Goal: Task Accomplishment & Management: Use online tool/utility

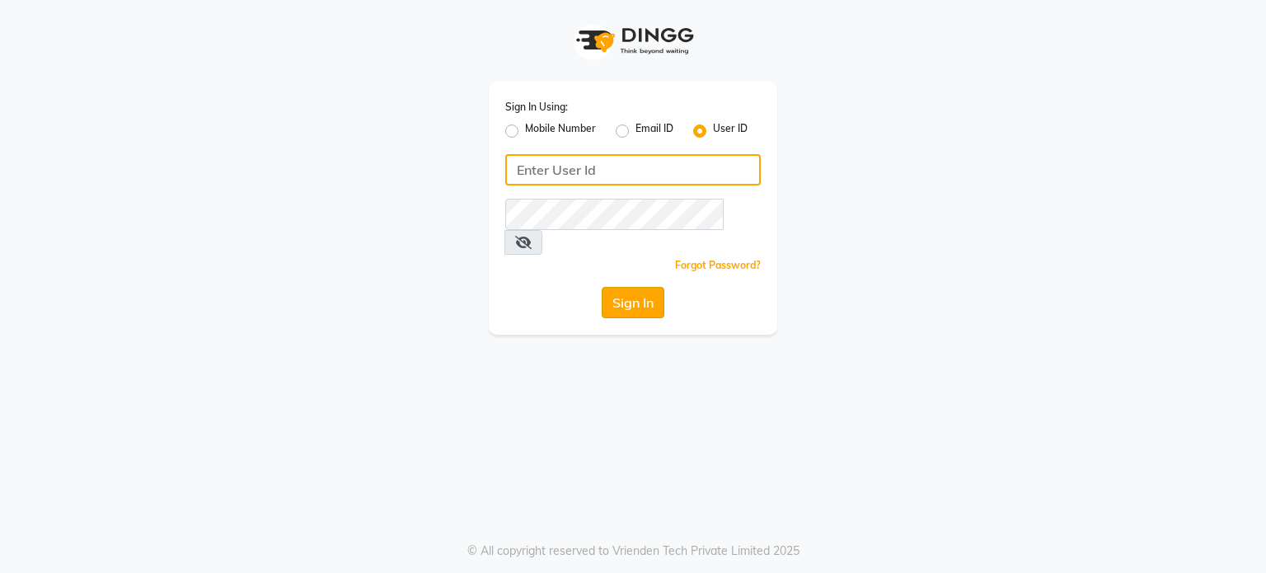
type input "amtoam"
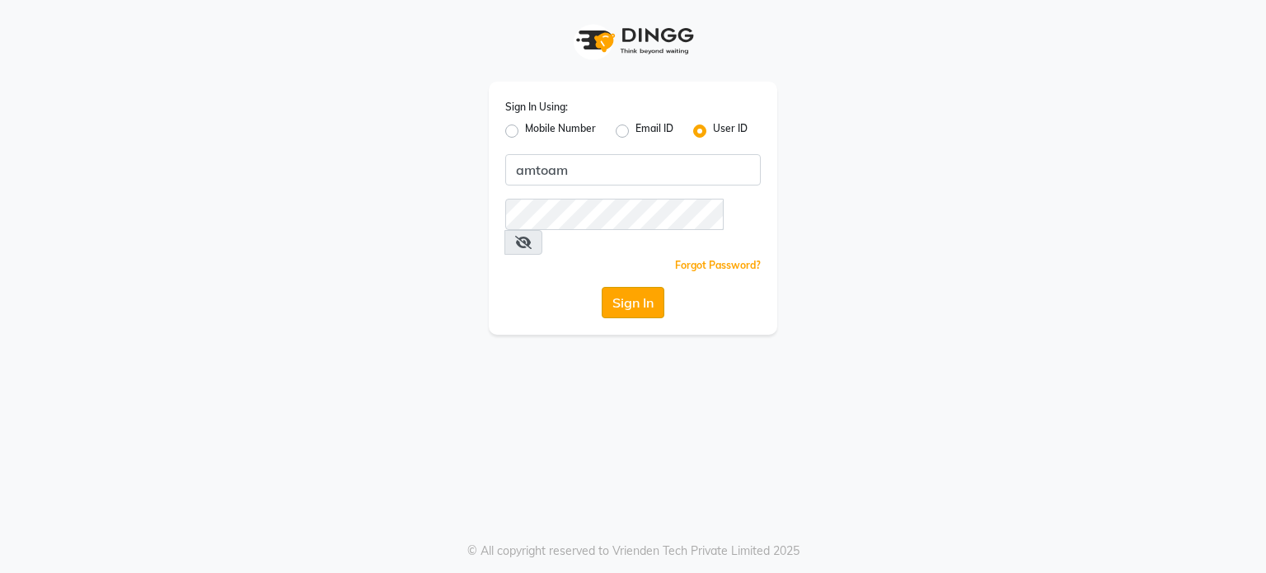
click at [623, 287] on button "Sign In" at bounding box center [633, 302] width 63 height 31
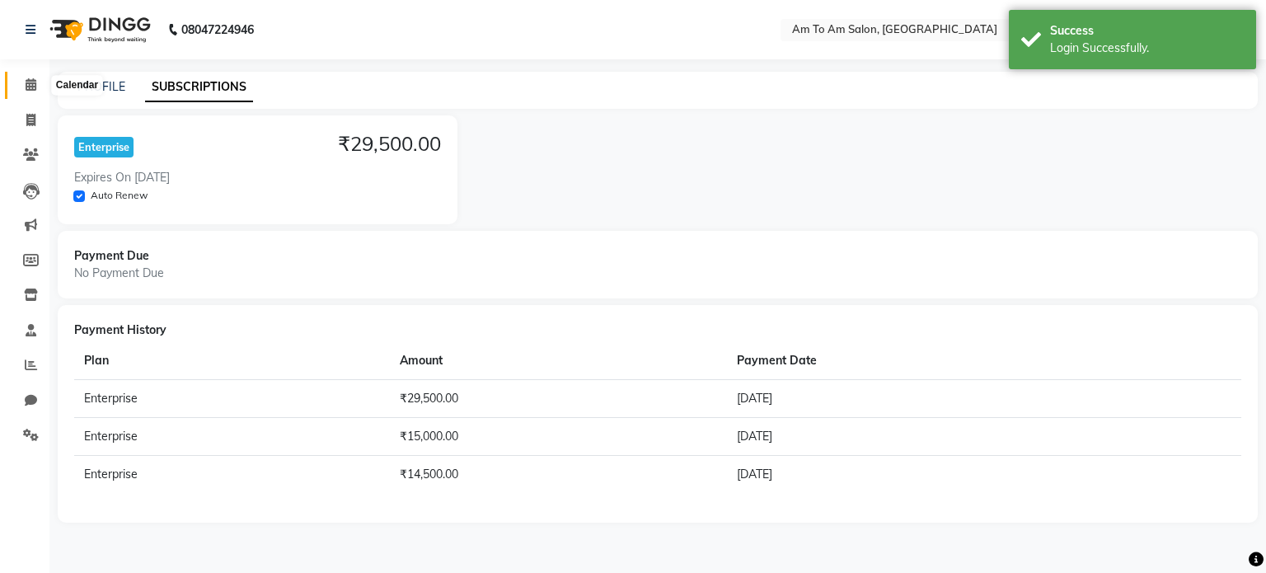
click at [35, 85] on icon at bounding box center [31, 84] width 11 height 12
click at [35, 113] on span at bounding box center [30, 120] width 29 height 19
select select "service"
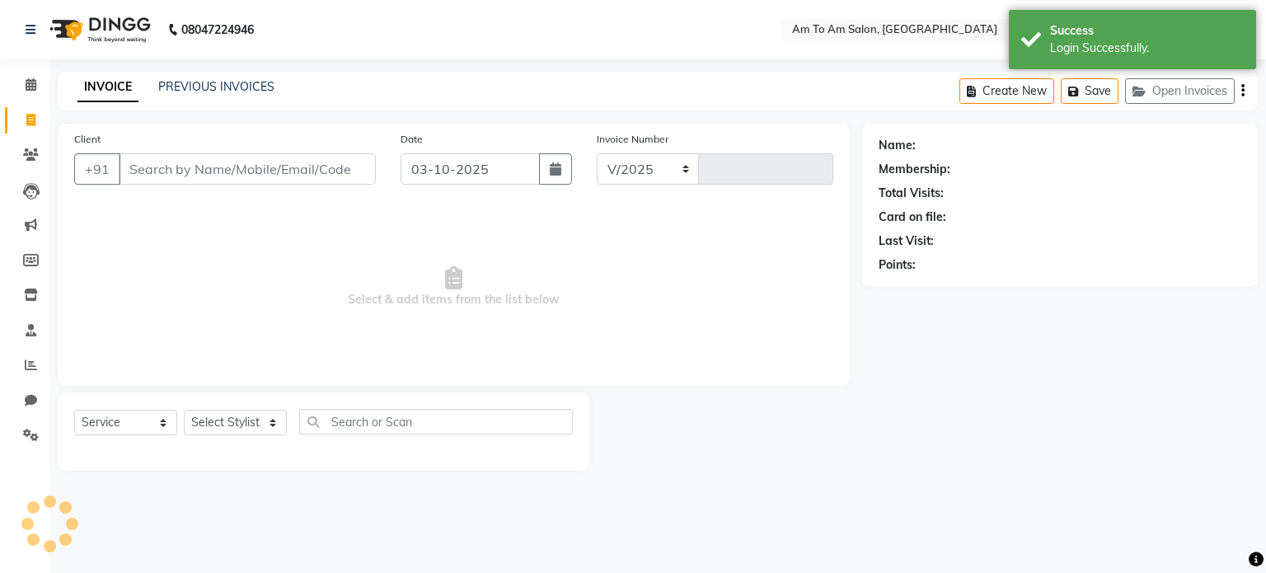
select select "6661"
type input "0940"
select select "51659"
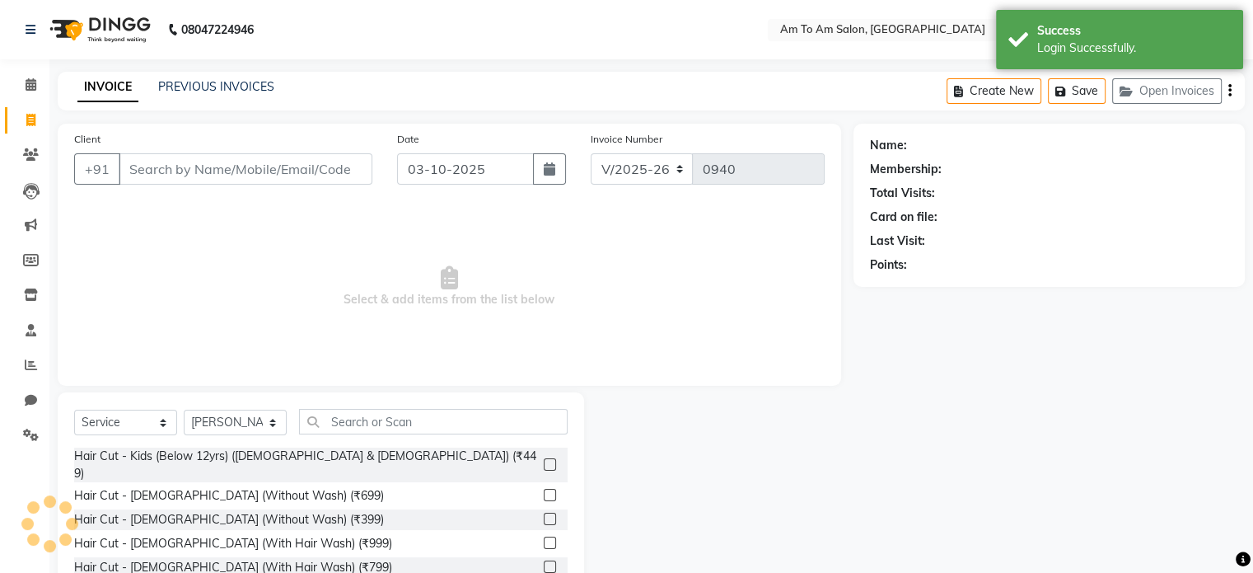
click at [186, 174] on input "Client" at bounding box center [246, 168] width 254 height 31
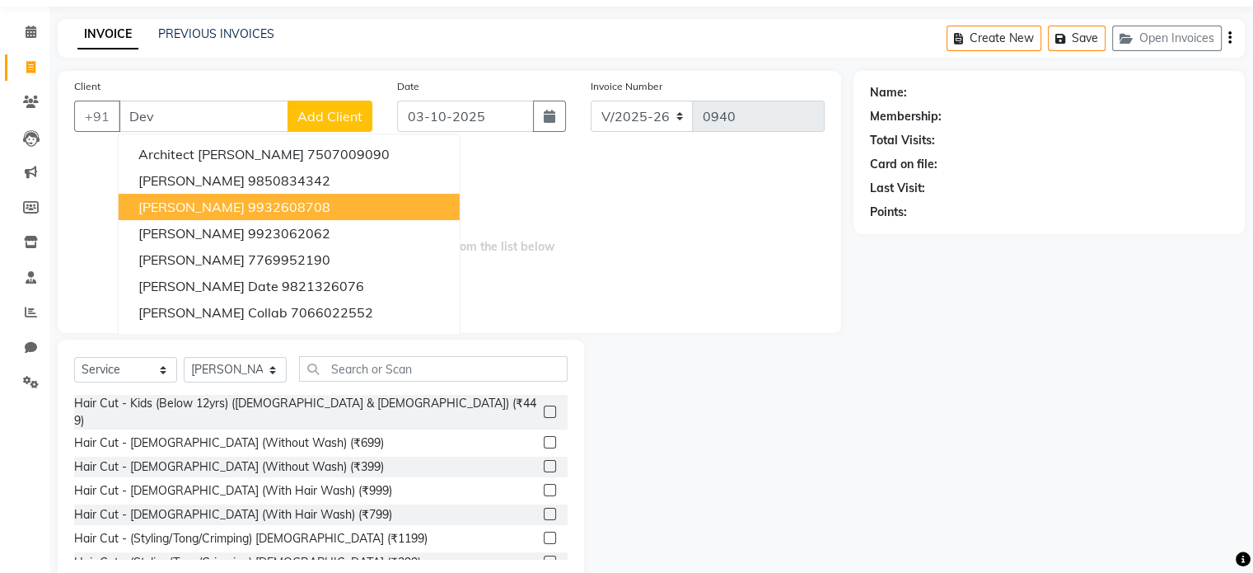
scroll to position [87, 0]
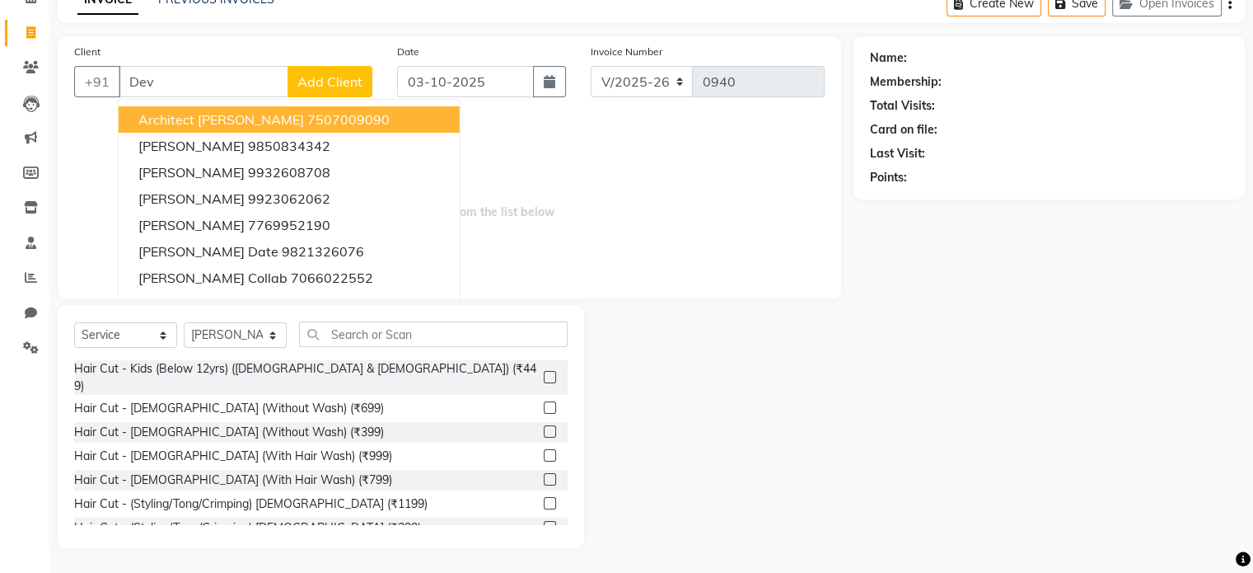
click at [190, 115] on span "Architect [PERSON_NAME]" at bounding box center [221, 119] width 166 height 16
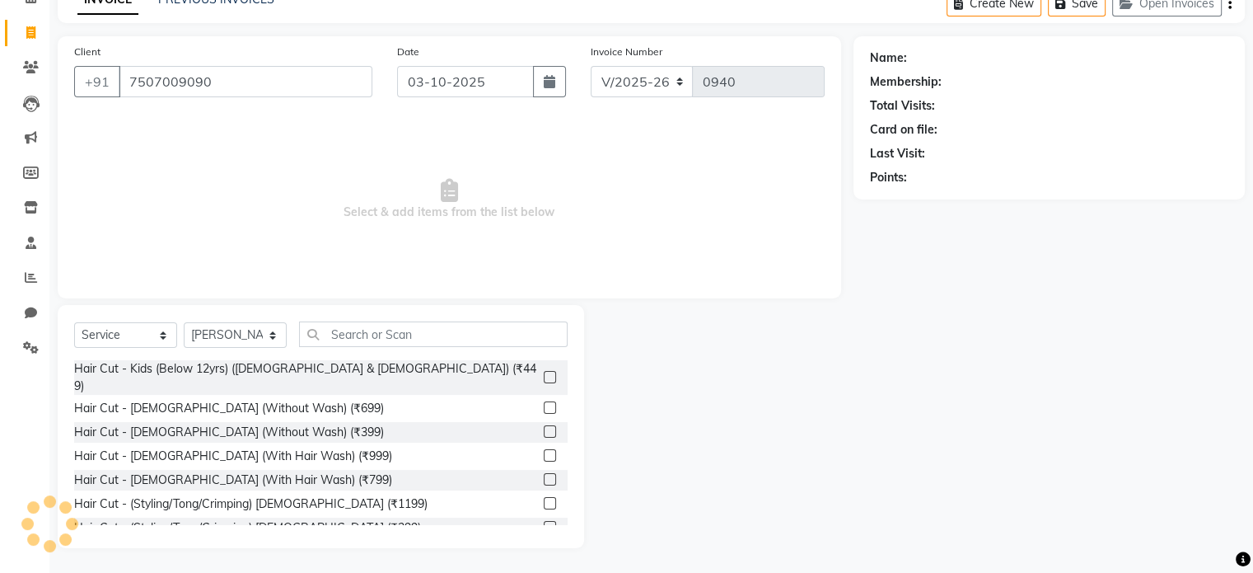
type input "7507009090"
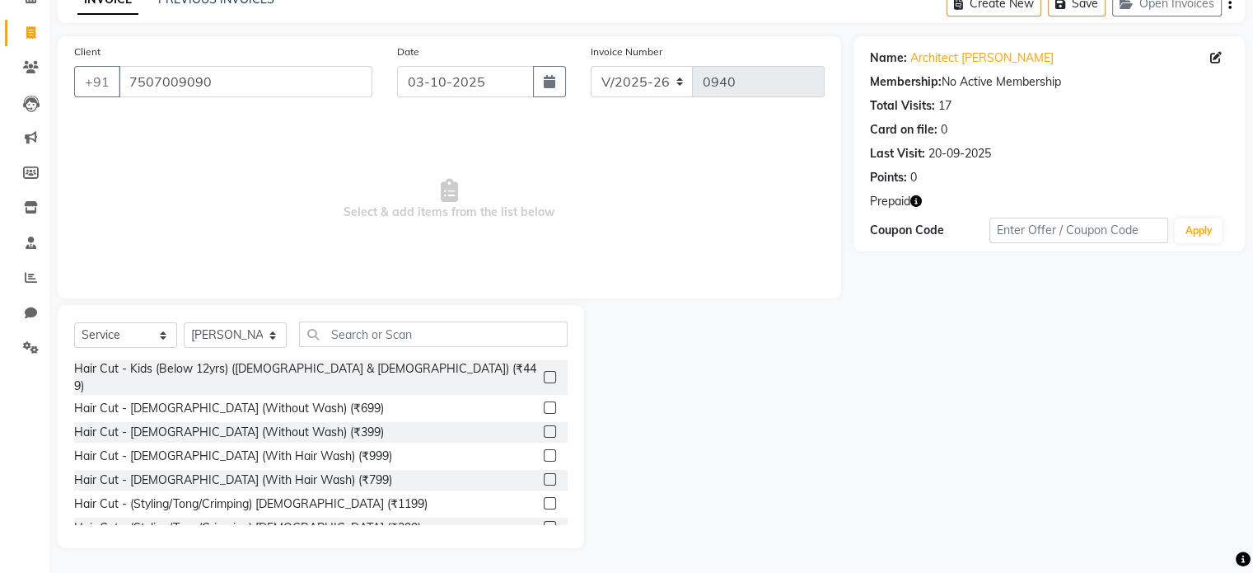
click at [915, 204] on icon "button" at bounding box center [916, 201] width 12 height 12
click at [280, 334] on select "Select Stylist [PERSON_NAME] I [PERSON_NAME] Mahi [PERSON_NAME] Poonam Mam [PER…" at bounding box center [235, 335] width 103 height 26
select select "51666"
click at [184, 323] on select "Select Stylist [PERSON_NAME] I [PERSON_NAME] Mahi [PERSON_NAME] Poonam Mam [PER…" at bounding box center [235, 335] width 103 height 26
click at [916, 201] on icon "button" at bounding box center [916, 201] width 12 height 12
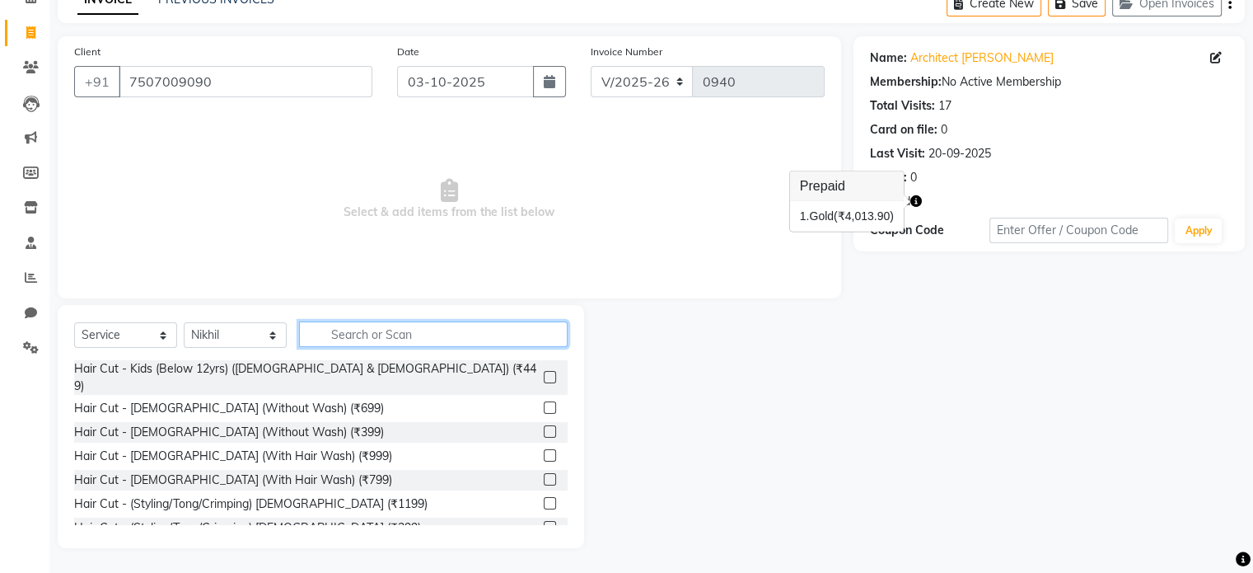
click at [355, 325] on input "text" at bounding box center [433, 334] width 269 height 26
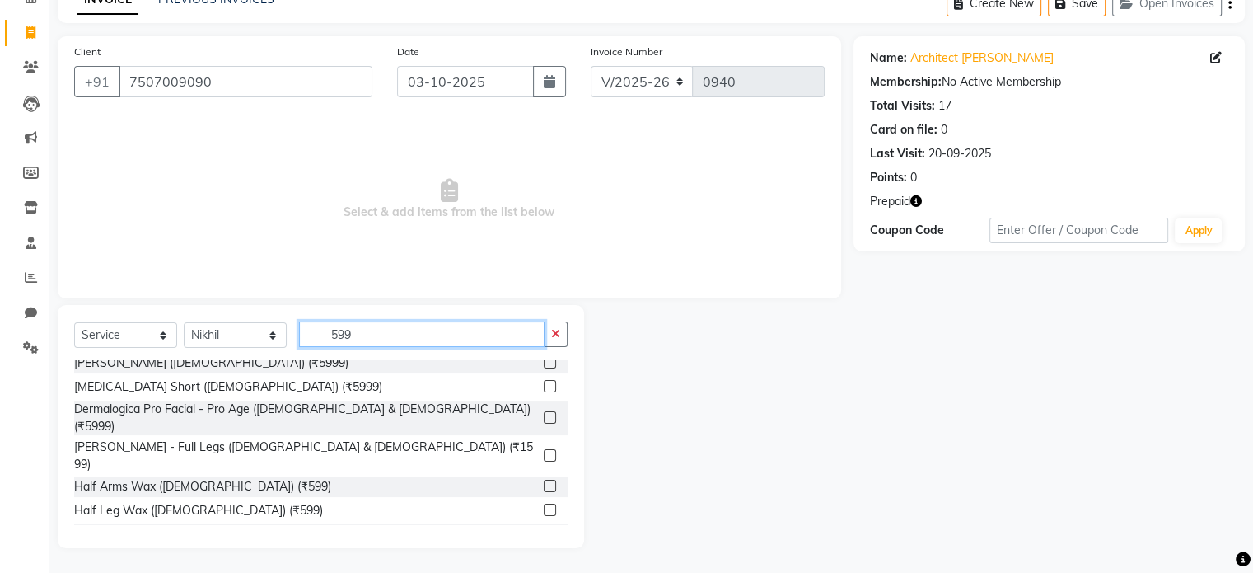
scroll to position [198, 0]
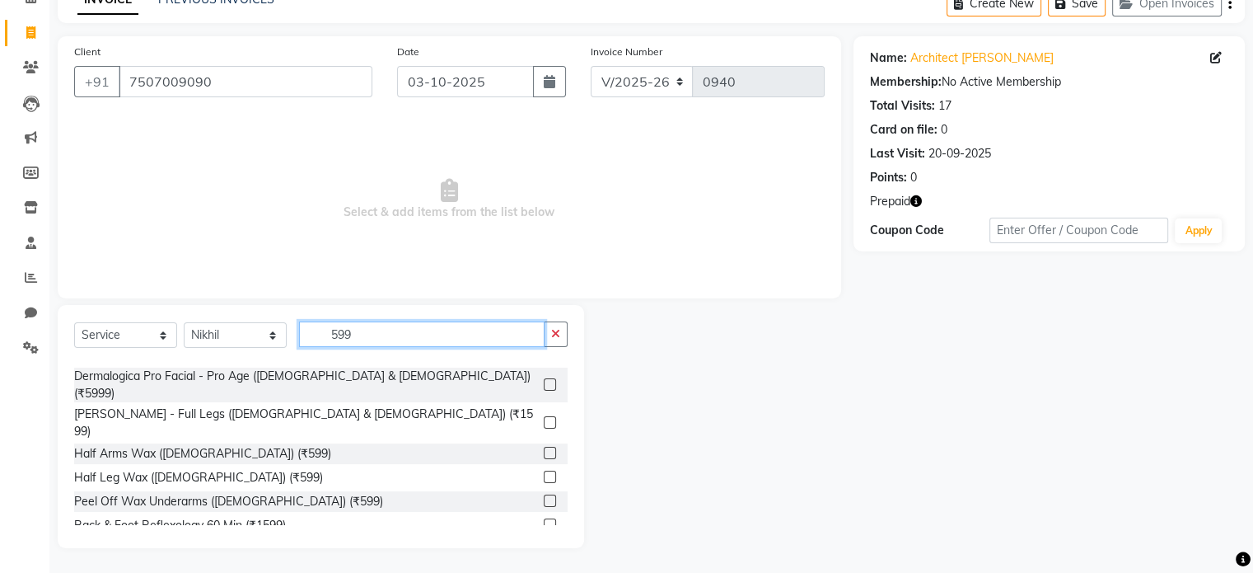
type input "599"
click at [544, 542] on label at bounding box center [550, 548] width 12 height 12
click at [544, 544] on input "checkbox" at bounding box center [549, 549] width 11 height 11
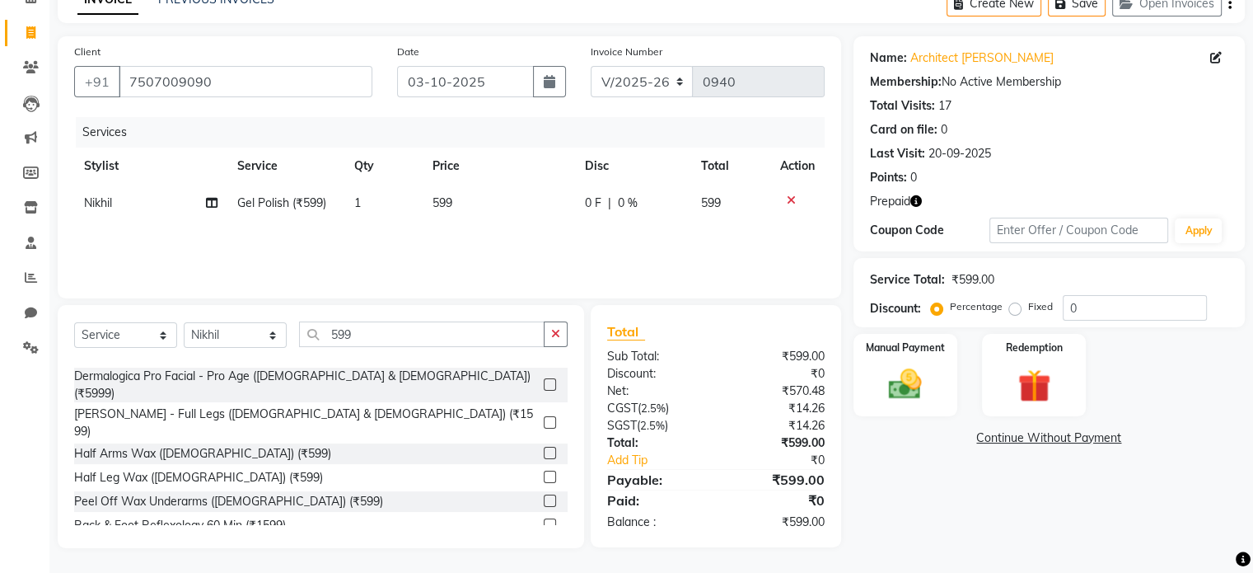
checkbox input "false"
click at [1046, 387] on img at bounding box center [1033, 386] width 55 height 42
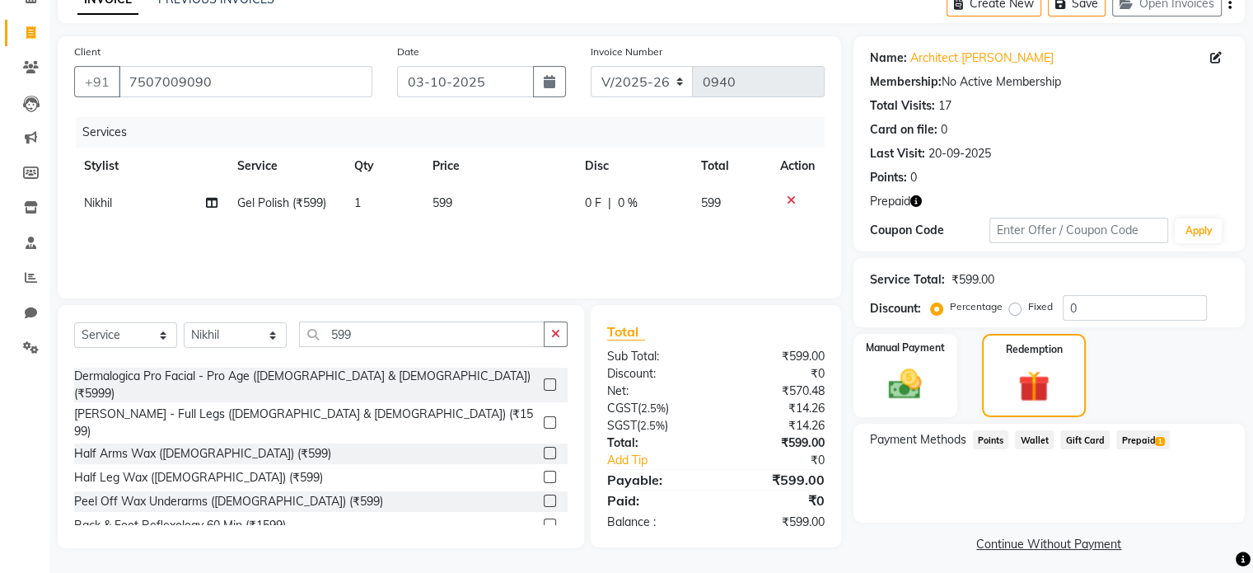
click at [1147, 444] on span "Prepaid 1" at bounding box center [1143, 439] width 54 height 19
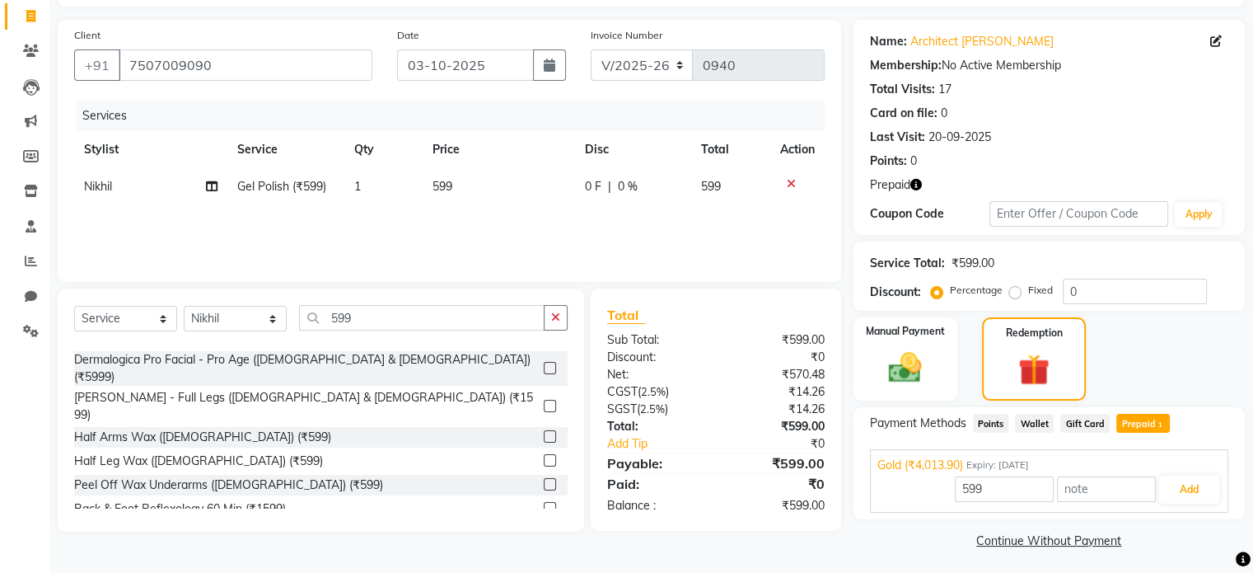
scroll to position [109, 0]
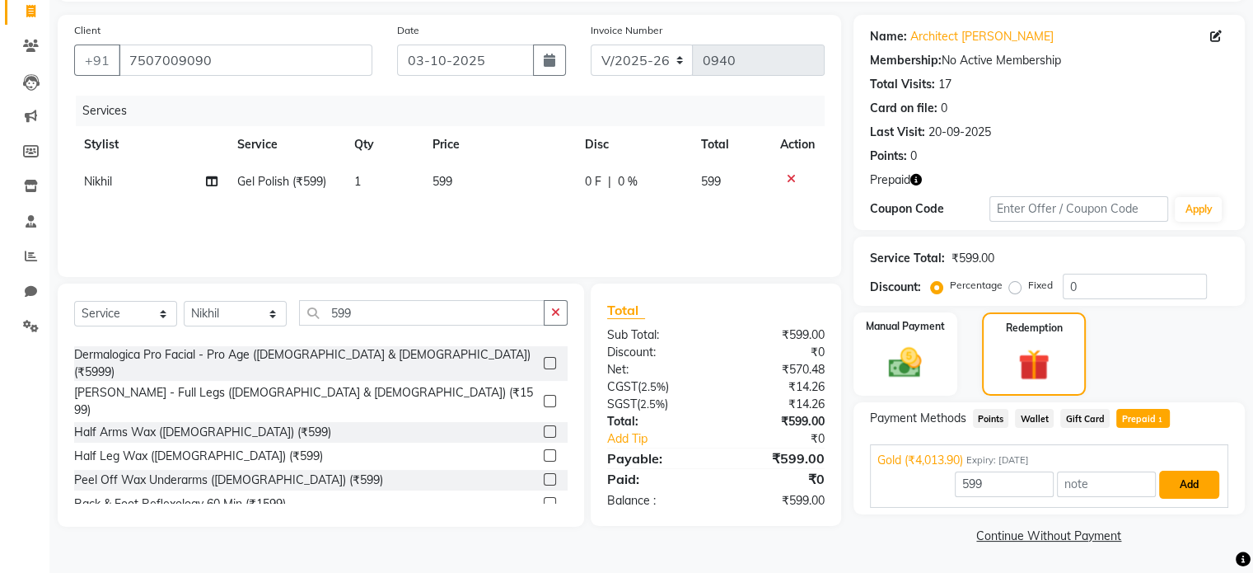
click at [1193, 487] on button "Add" at bounding box center [1189, 484] width 60 height 28
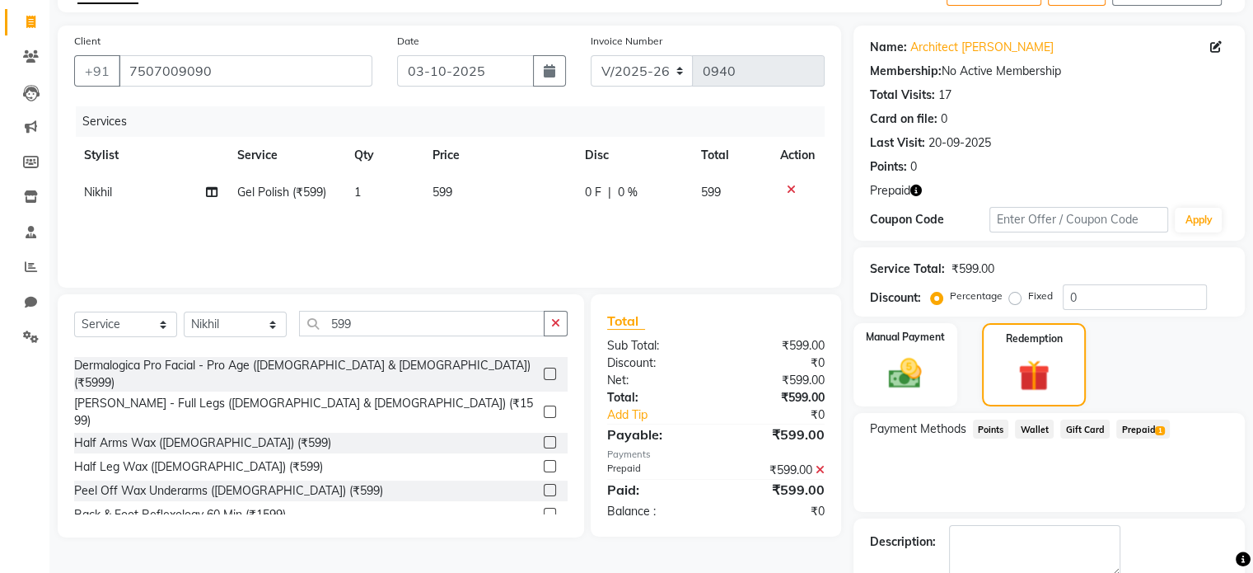
scroll to position [0, 0]
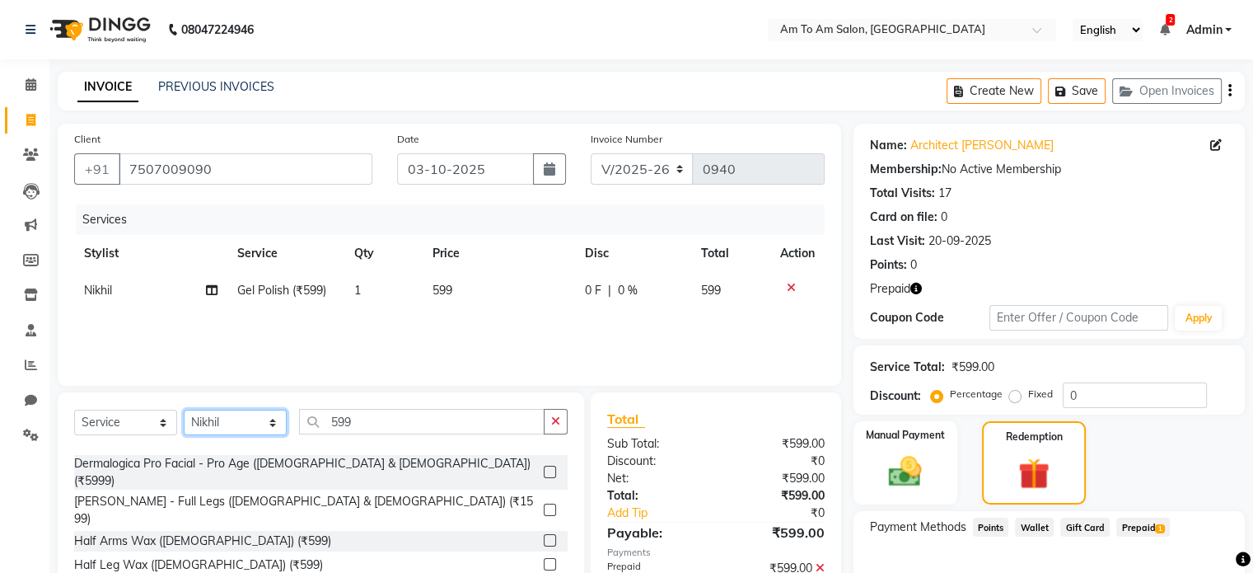
click at [270, 428] on select "Select Stylist [PERSON_NAME] I [PERSON_NAME] Mahi [PERSON_NAME] Poonam Mam [PER…" at bounding box center [235, 423] width 103 height 26
select select "62559"
click at [184, 410] on select "Select Stylist [PERSON_NAME] I [PERSON_NAME] Mahi [PERSON_NAME] Poonam Mam [PER…" at bounding box center [235, 423] width 103 height 26
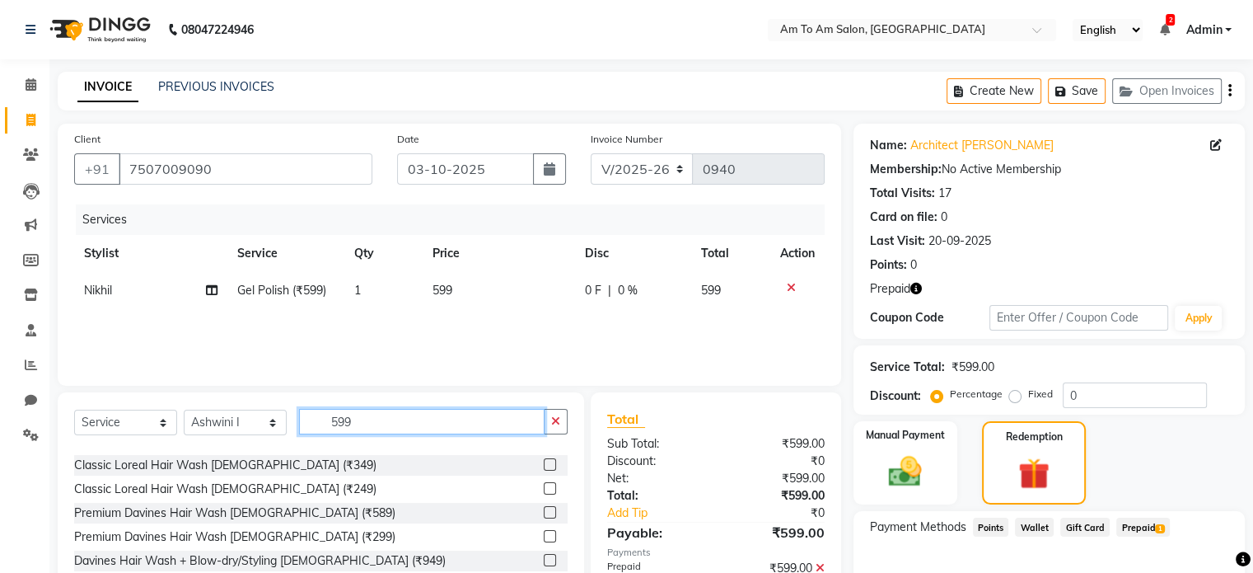
click at [356, 424] on input "599" at bounding box center [422, 422] width 246 height 26
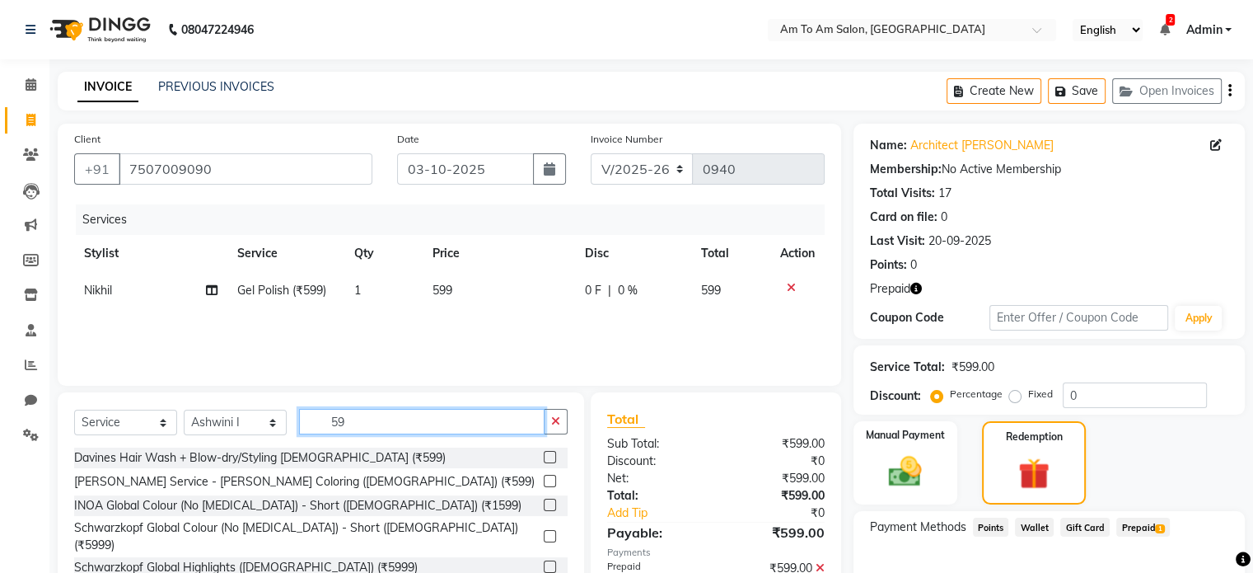
type input "599"
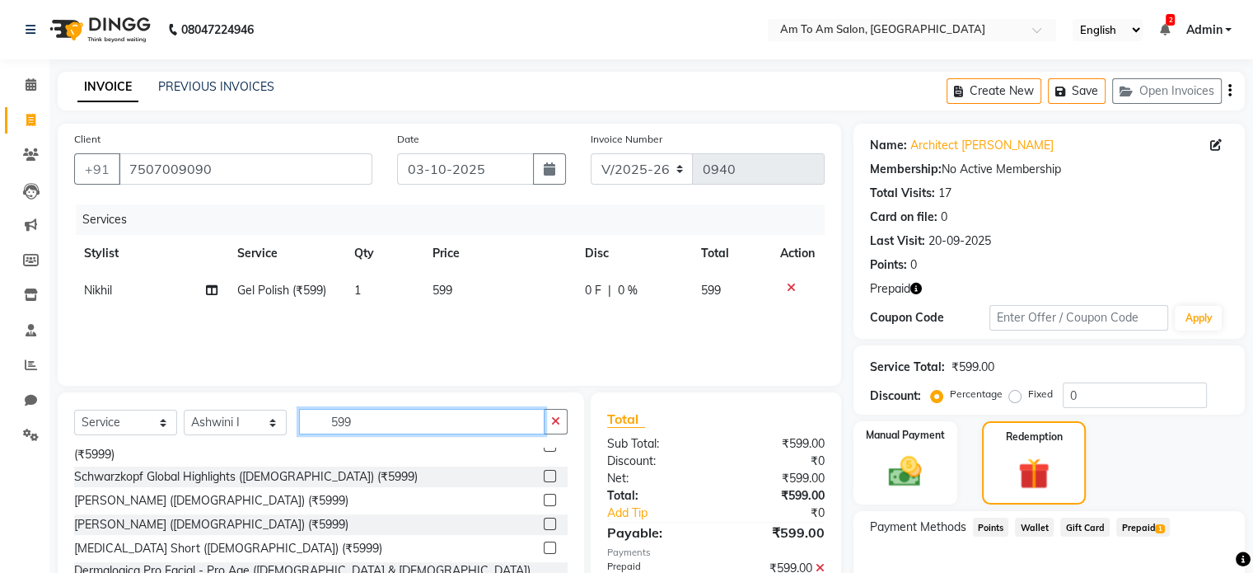
scroll to position [247, 0]
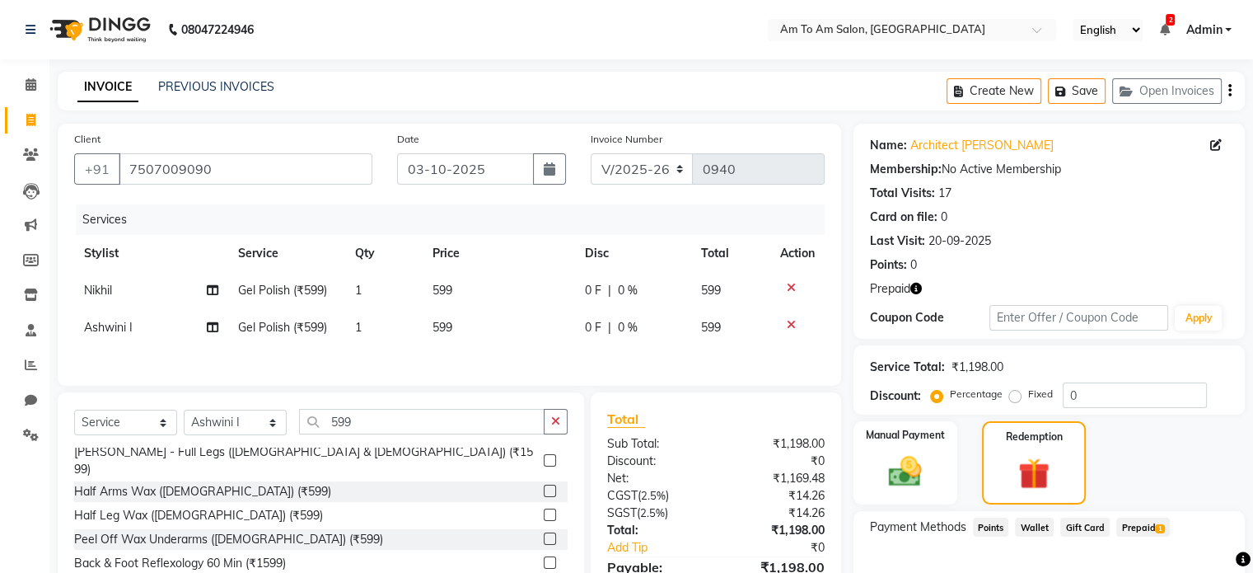
checkbox input "false"
click at [458, 292] on td "599" at bounding box center [499, 290] width 152 height 37
select select "51666"
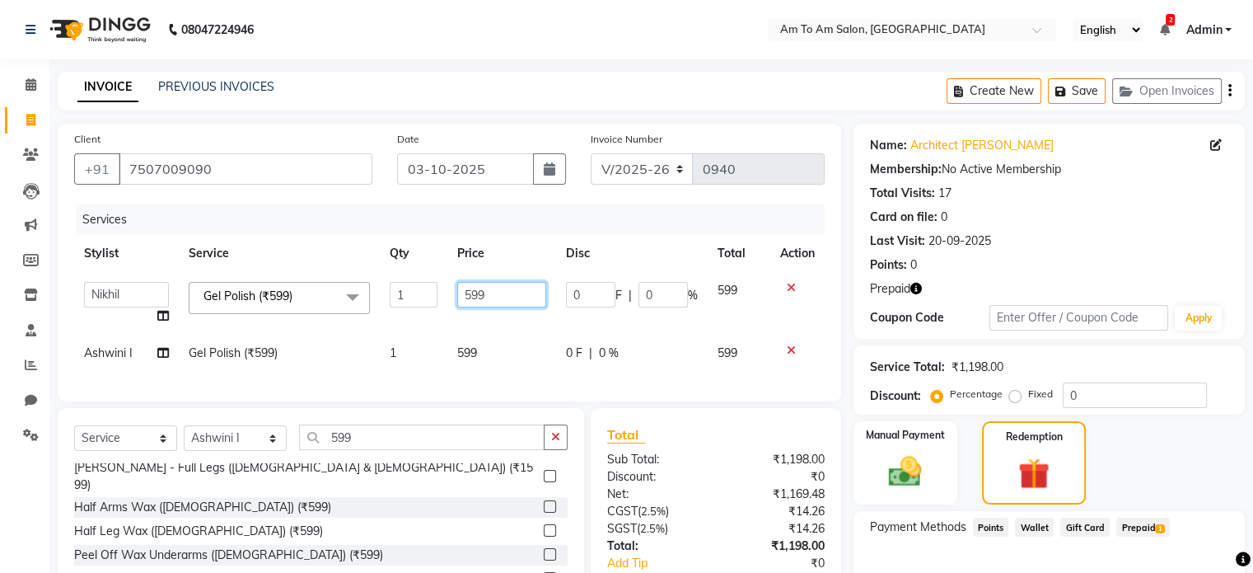
click at [502, 295] on input "599" at bounding box center [501, 295] width 89 height 26
type input "5"
type input "250"
click at [476, 352] on div "Services Stylist Service Qty Price Disc Total Action [PERSON_NAME] Ashwini I [P…" at bounding box center [449, 294] width 751 height 180
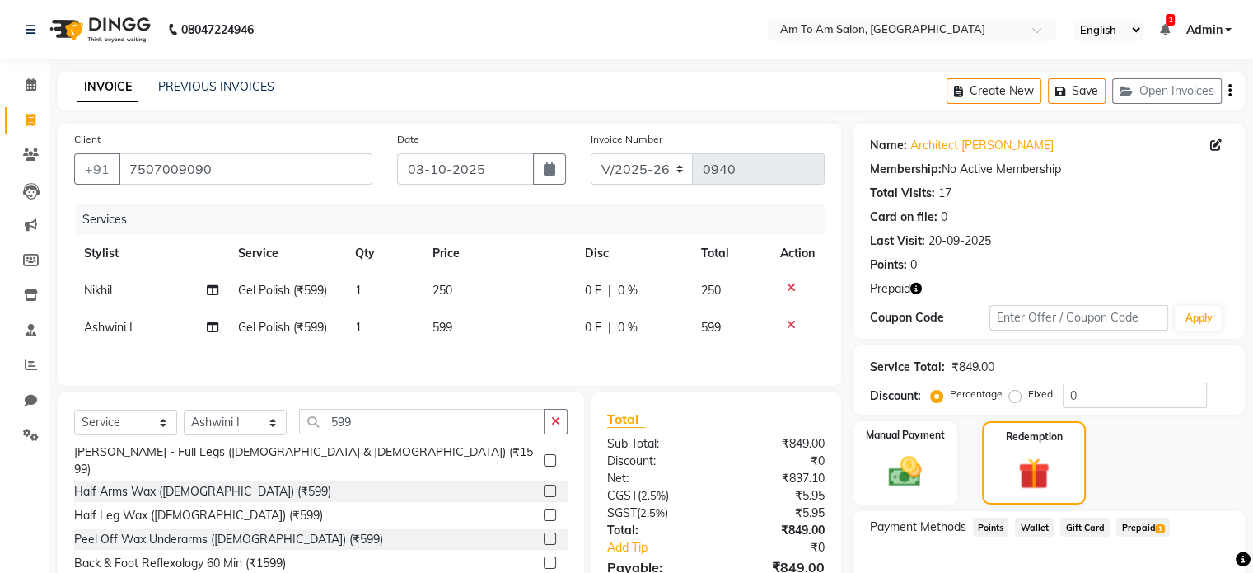
click at [455, 326] on td "599" at bounding box center [499, 327] width 152 height 37
select select "62559"
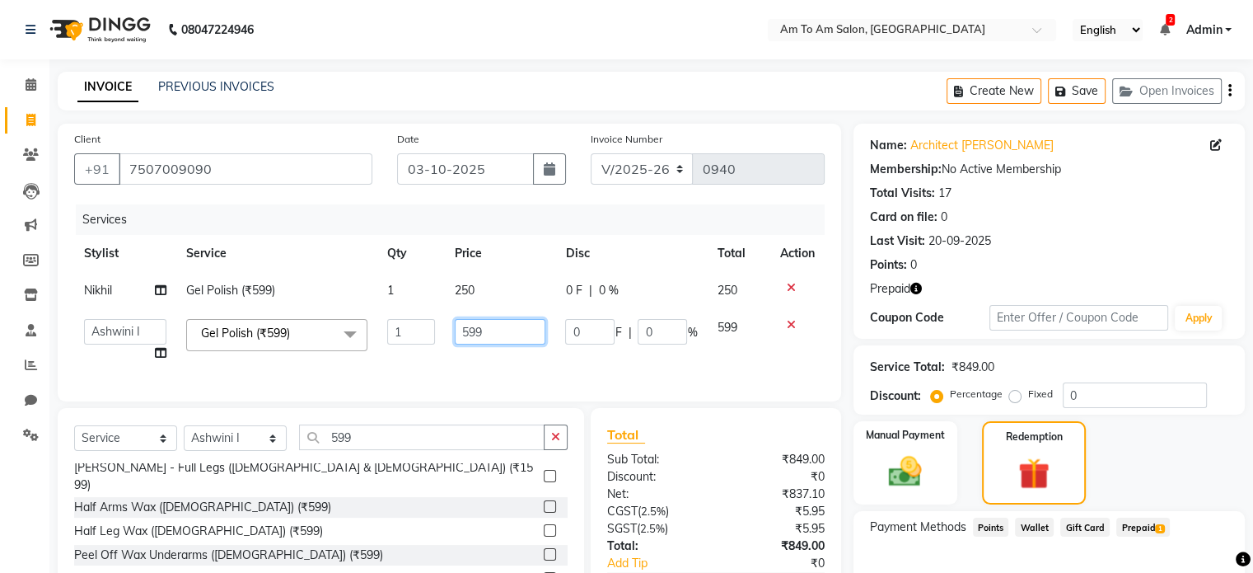
click at [487, 332] on input "599" at bounding box center [500, 332] width 91 height 26
type input "5"
type input "2"
type input "300"
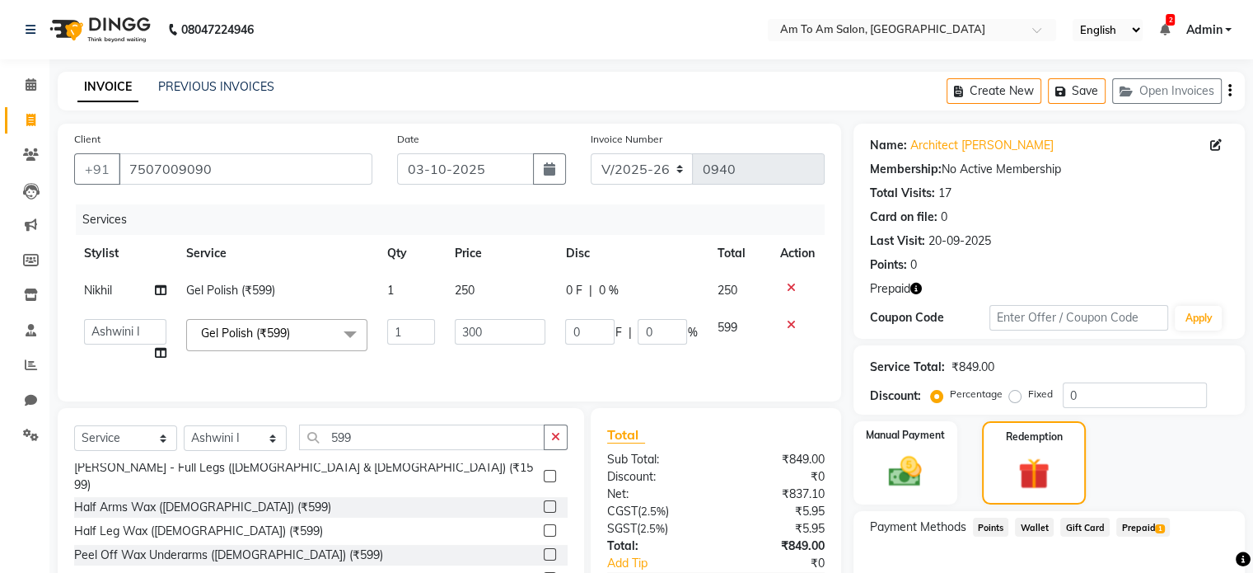
click at [480, 293] on td "250" at bounding box center [500, 290] width 110 height 37
select select "51666"
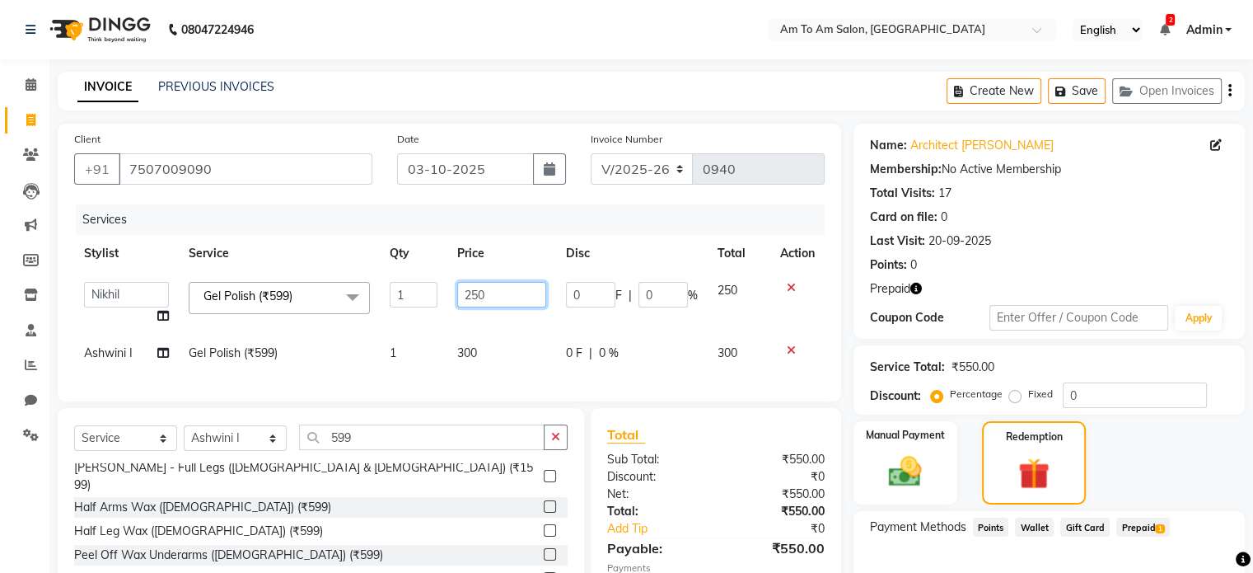
click at [492, 288] on input "250" at bounding box center [501, 295] width 89 height 26
type input "2"
type input "300"
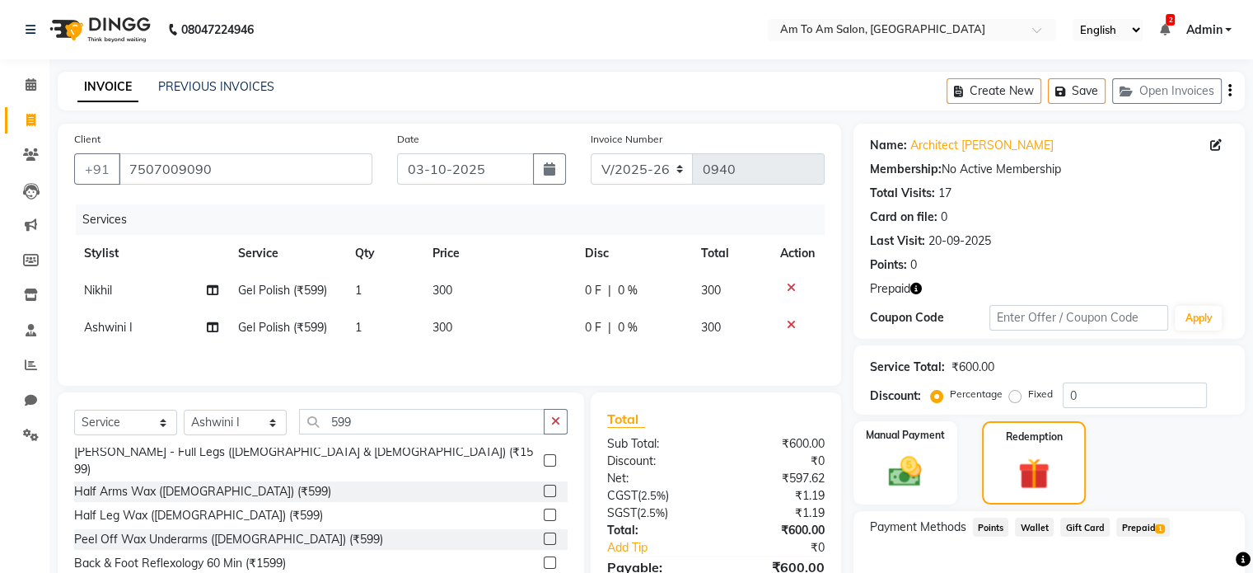
click at [823, 438] on div "Total Sub Total: ₹600.00 Discount: ₹0 Net: ₹597.62 CGST ( 2.5% ) ₹1.19 SGST ( 2…" at bounding box center [716, 531] width 218 height 244
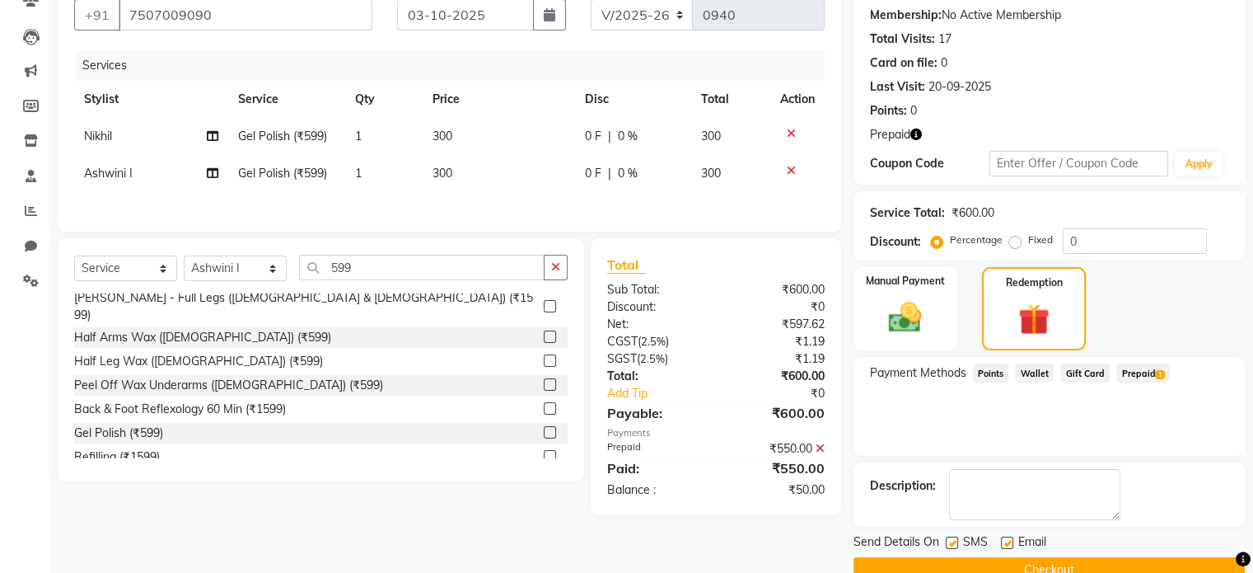
scroll to position [165, 0]
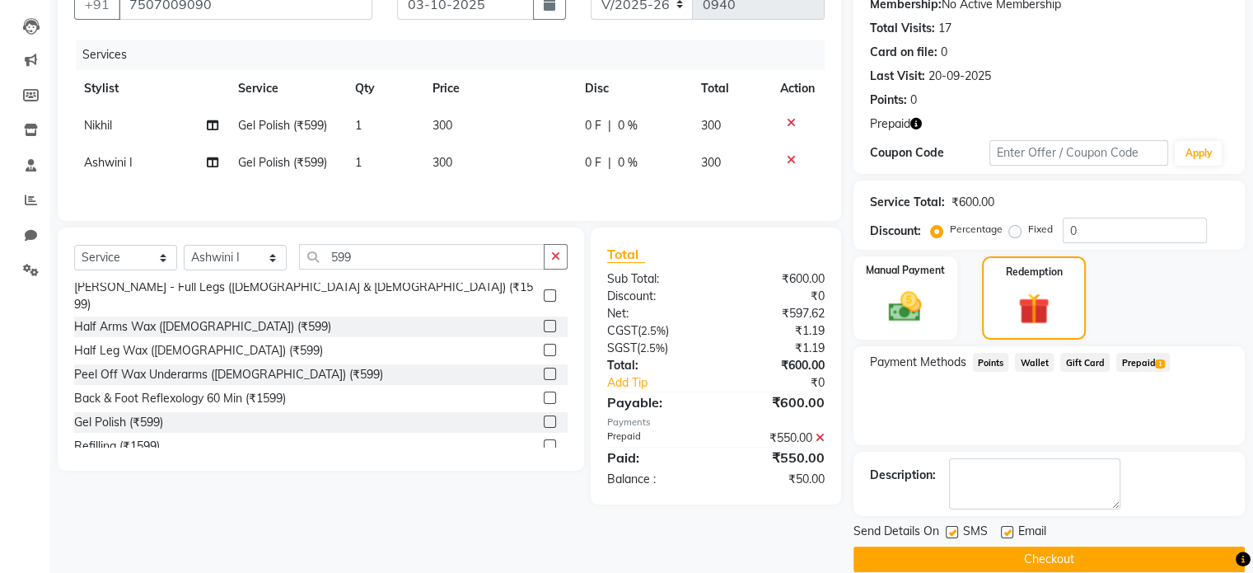
click at [824, 440] on icon at bounding box center [820, 438] width 9 height 12
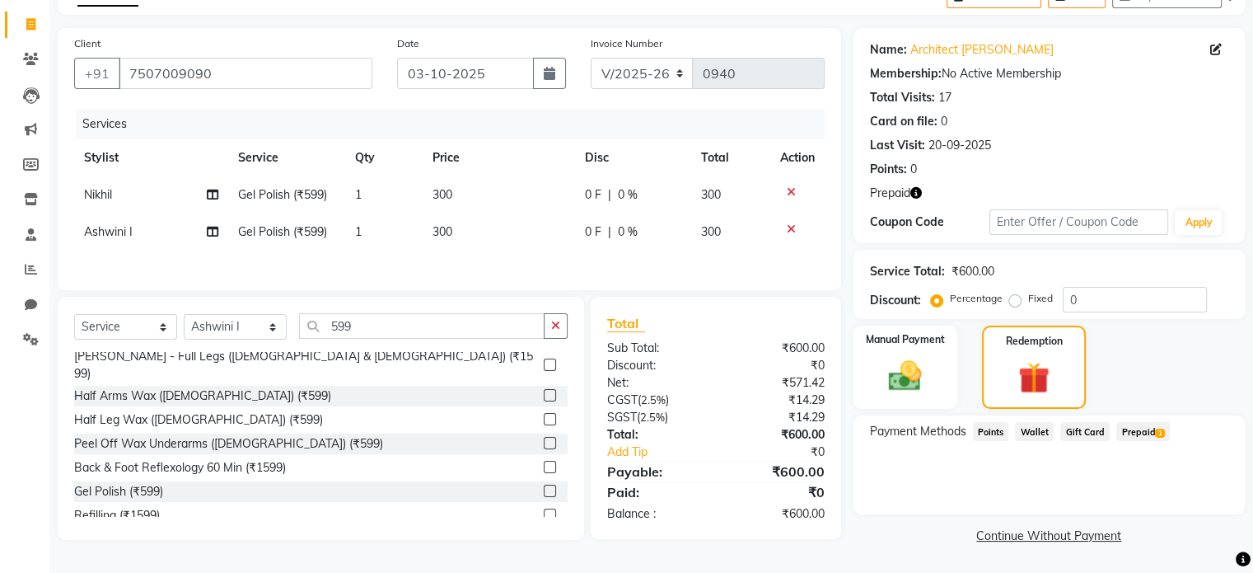
scroll to position [95, 0]
click at [1136, 427] on span "Prepaid 1" at bounding box center [1143, 432] width 54 height 19
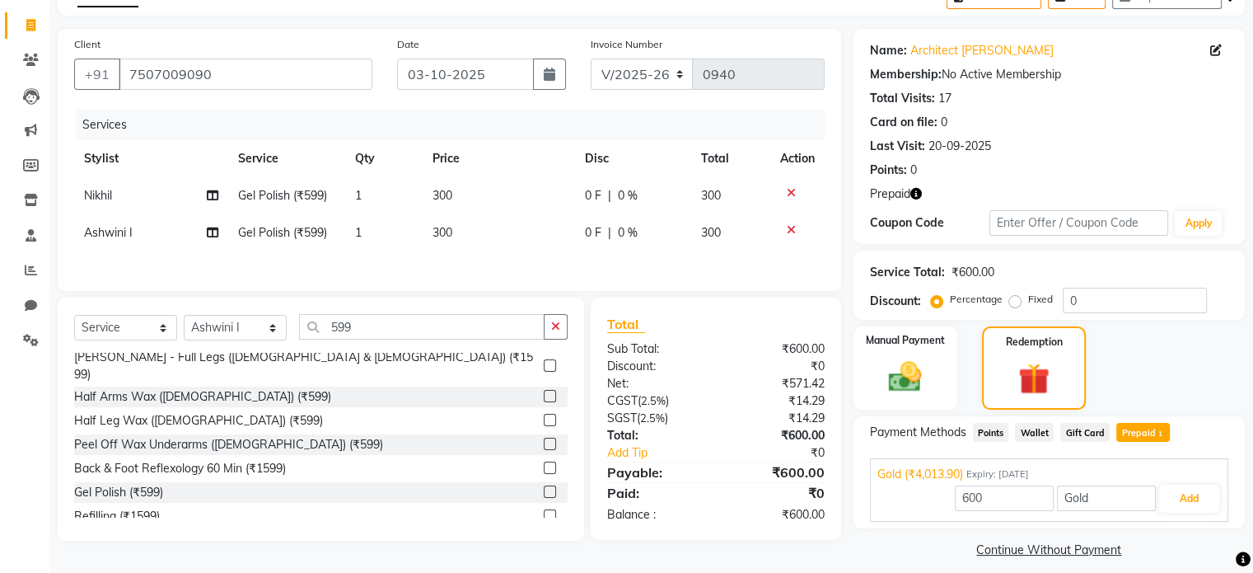
scroll to position [109, 0]
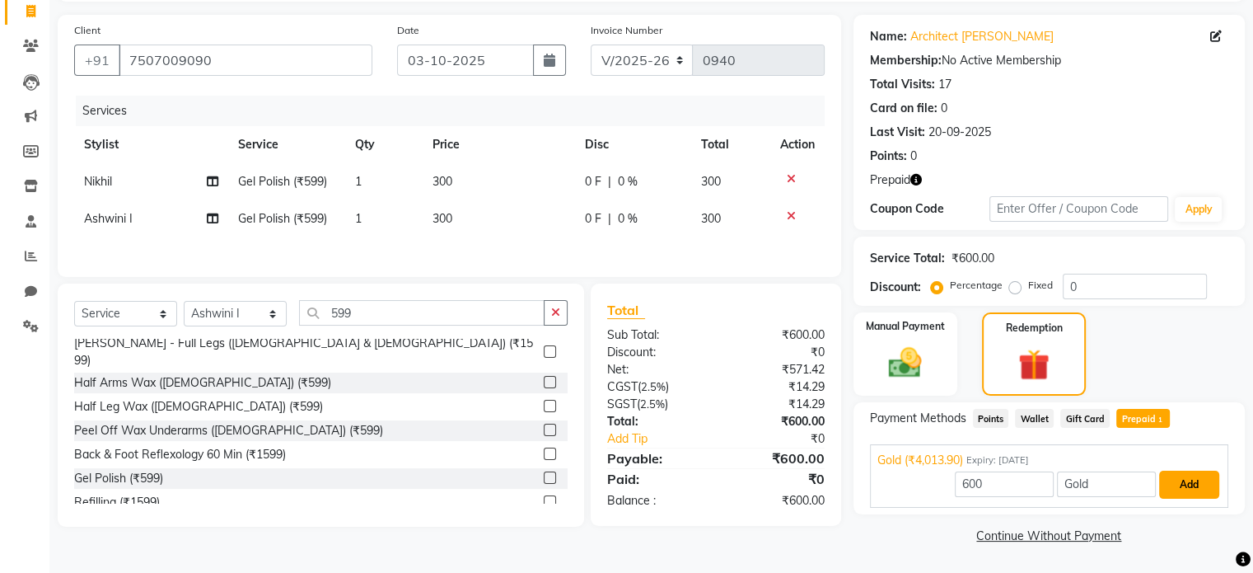
click at [1201, 478] on button "Add" at bounding box center [1189, 484] width 60 height 28
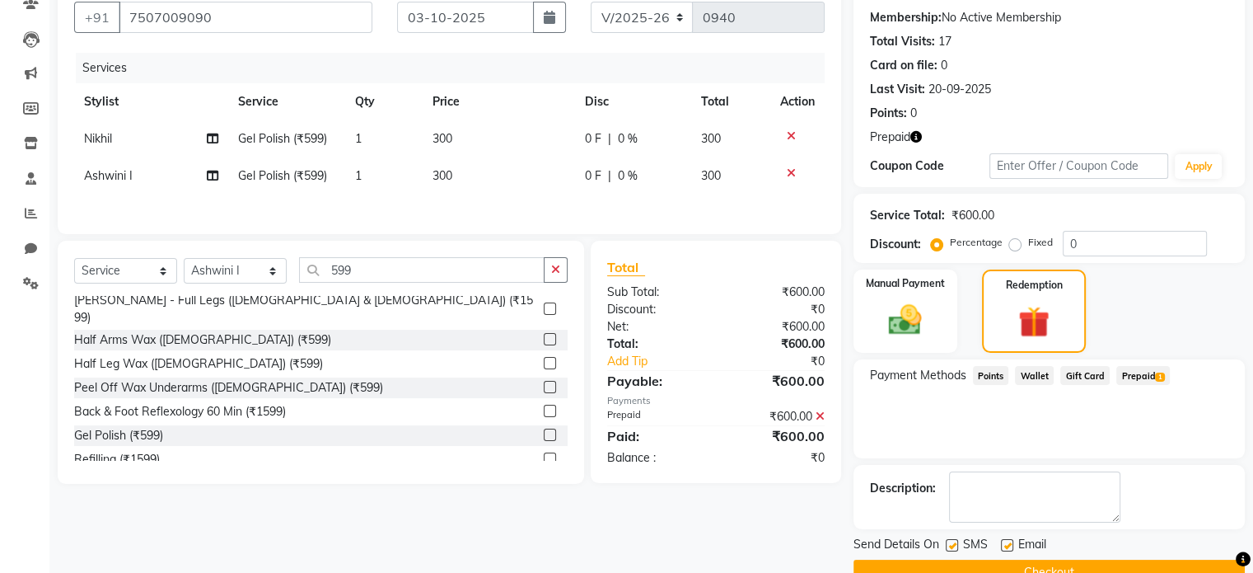
scroll to position [188, 0]
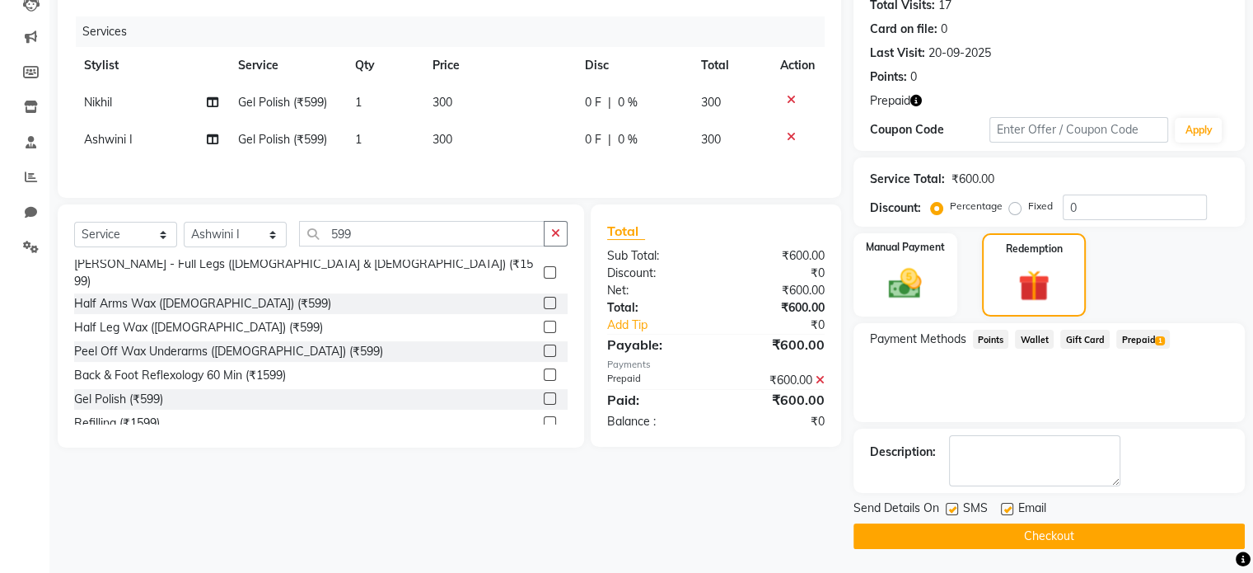
click at [1130, 534] on button "Checkout" at bounding box center [1049, 536] width 391 height 26
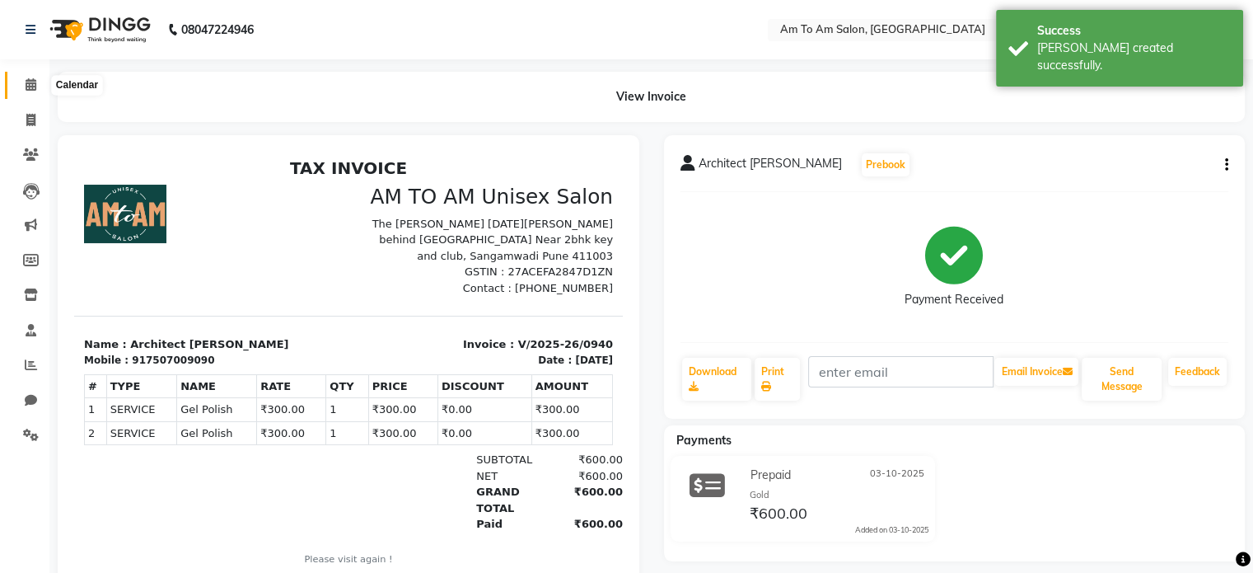
click at [30, 86] on icon at bounding box center [31, 84] width 11 height 12
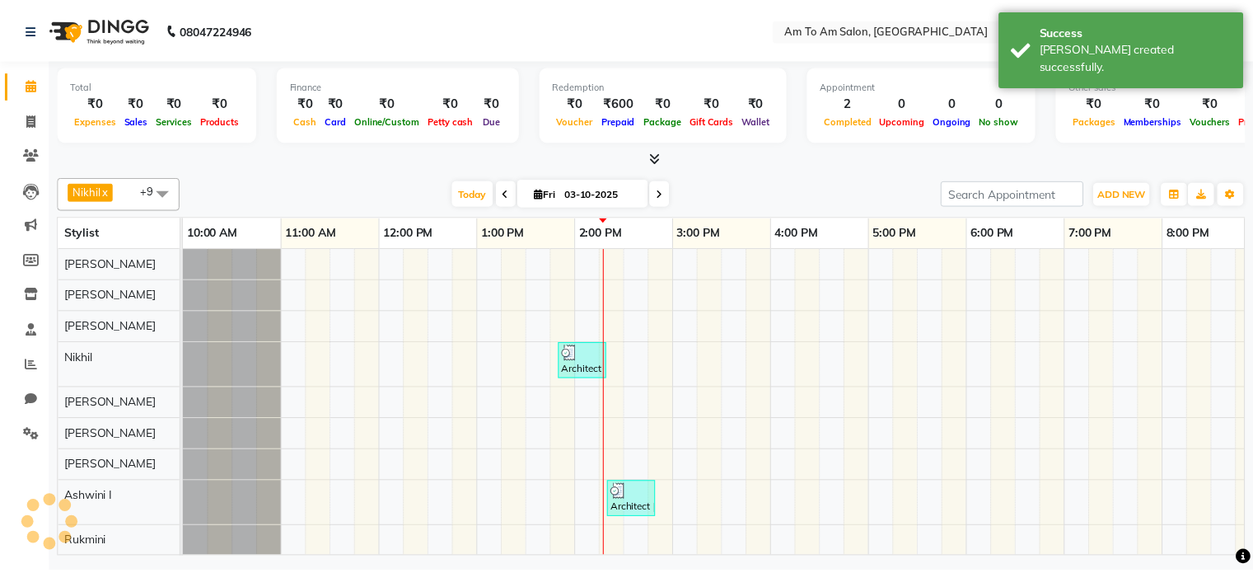
scroll to position [15, 0]
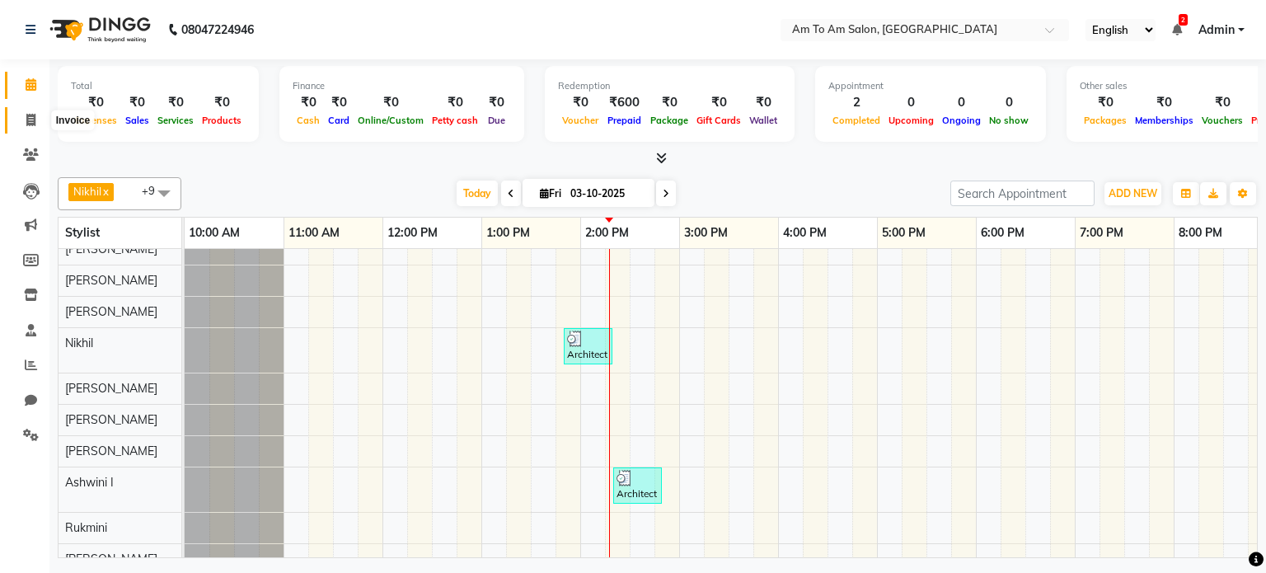
click at [26, 119] on icon at bounding box center [30, 120] width 9 height 12
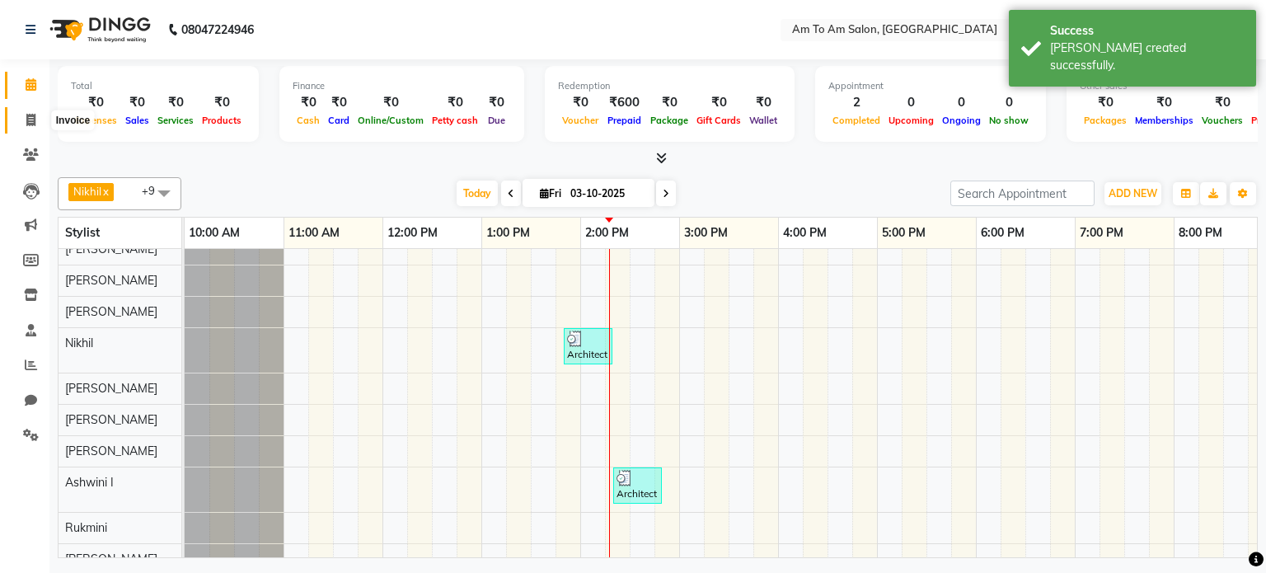
select select "6661"
select select "service"
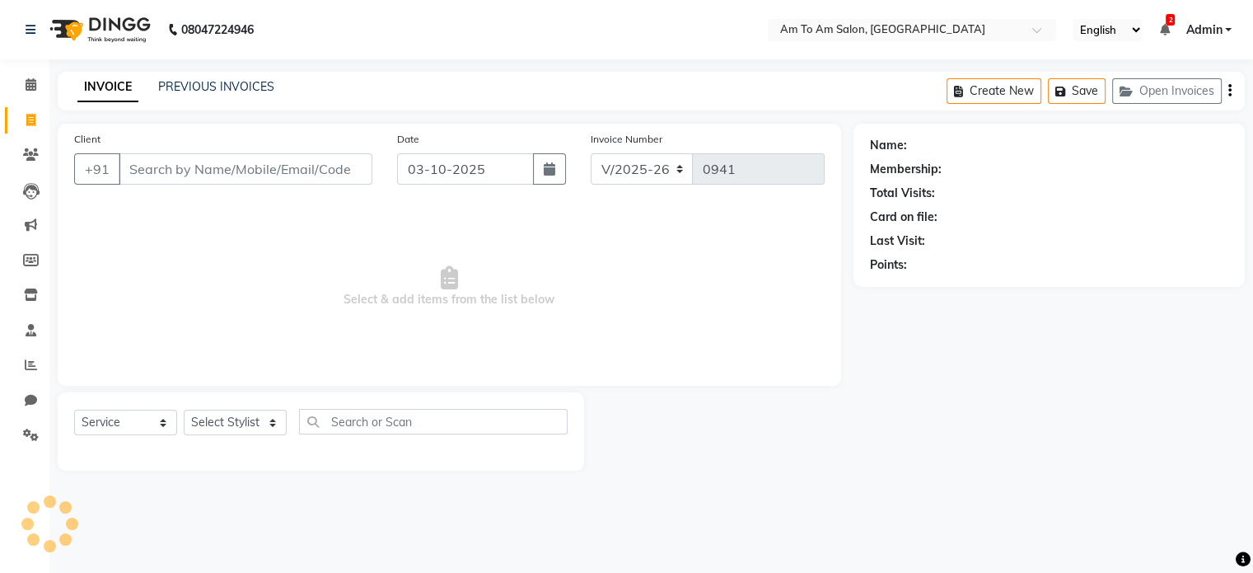
select select "51659"
